Goal: Check status: Check status

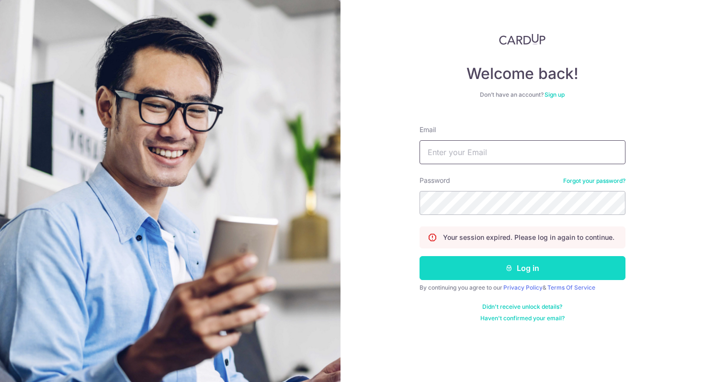
type input "[PERSON_NAME][EMAIL_ADDRESS][PERSON_NAME][DOMAIN_NAME]"
click at [502, 269] on button "Log in" at bounding box center [523, 268] width 206 height 24
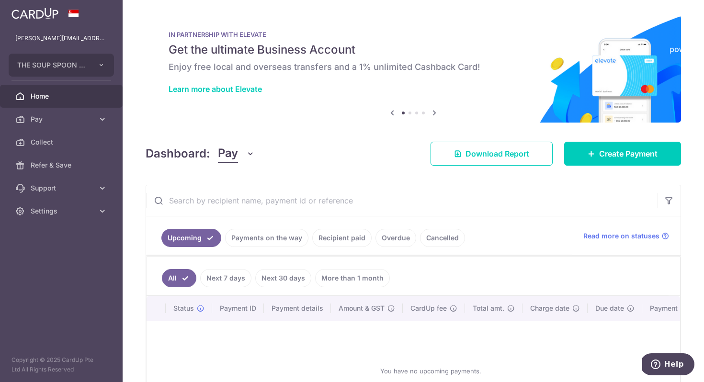
click at [264, 237] on link "Payments on the way" at bounding box center [266, 238] width 83 height 18
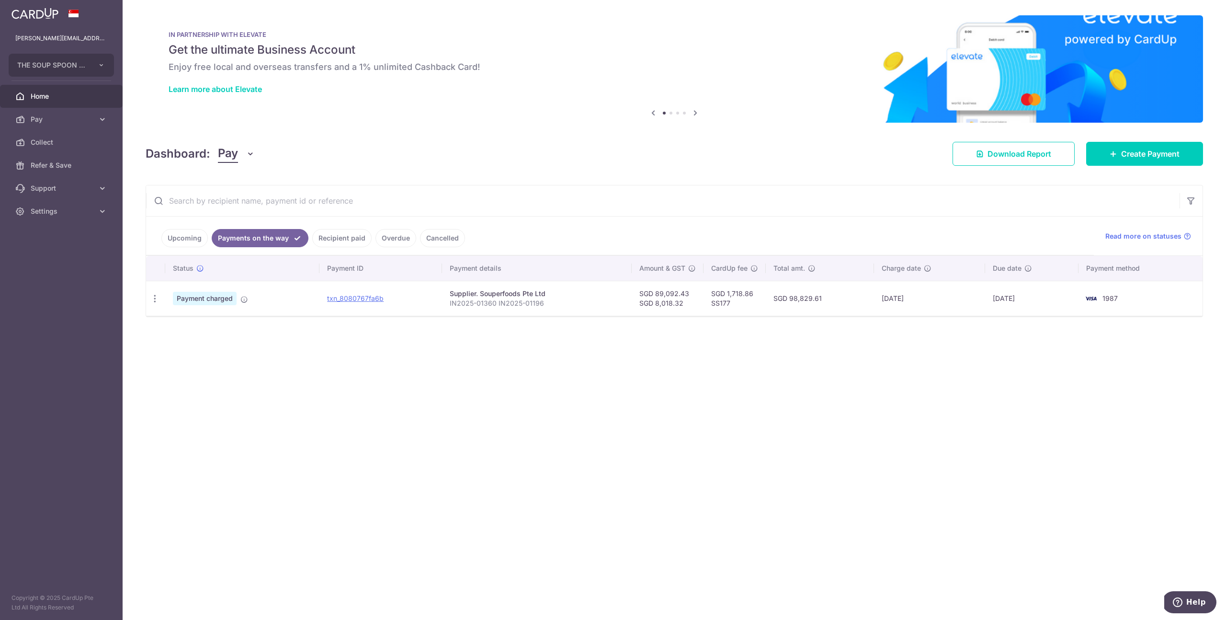
click at [704, 303] on td "[DATE]" at bounding box center [1031, 298] width 93 height 35
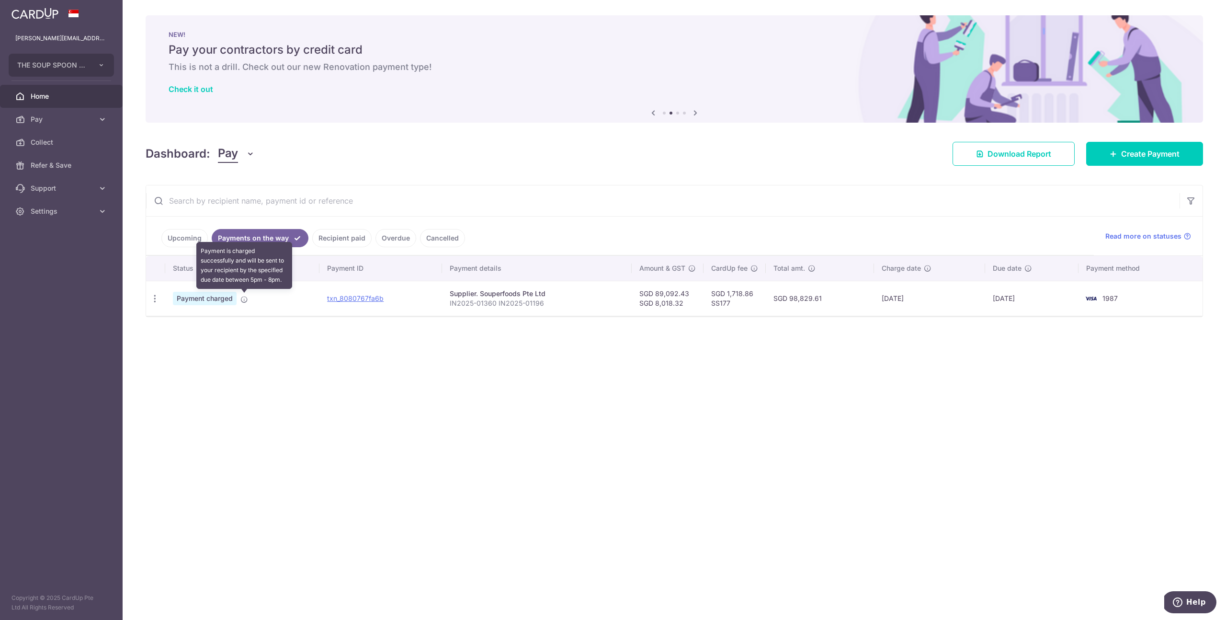
click at [242, 300] on icon at bounding box center [244, 300] width 8 height 8
